Goal: Check status

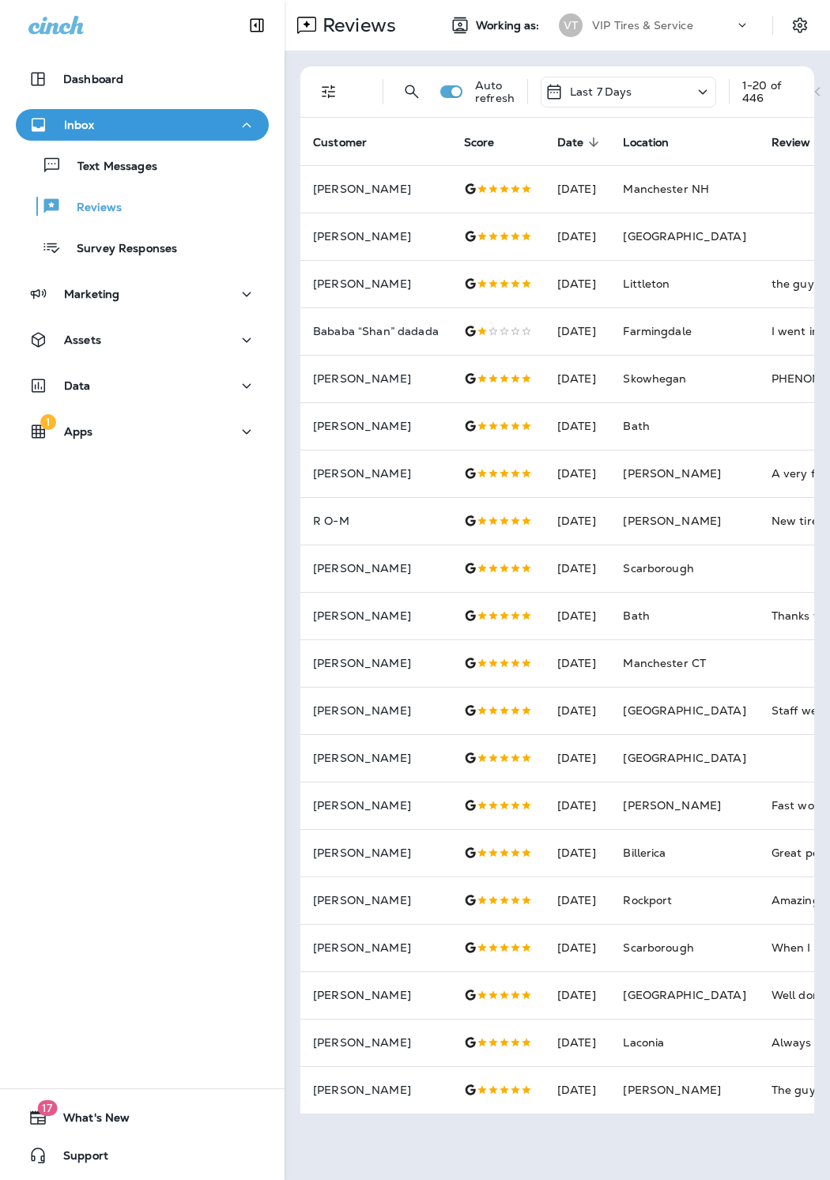
scroll to position [0, 79]
